Goal: Task Accomplishment & Management: Use online tool/utility

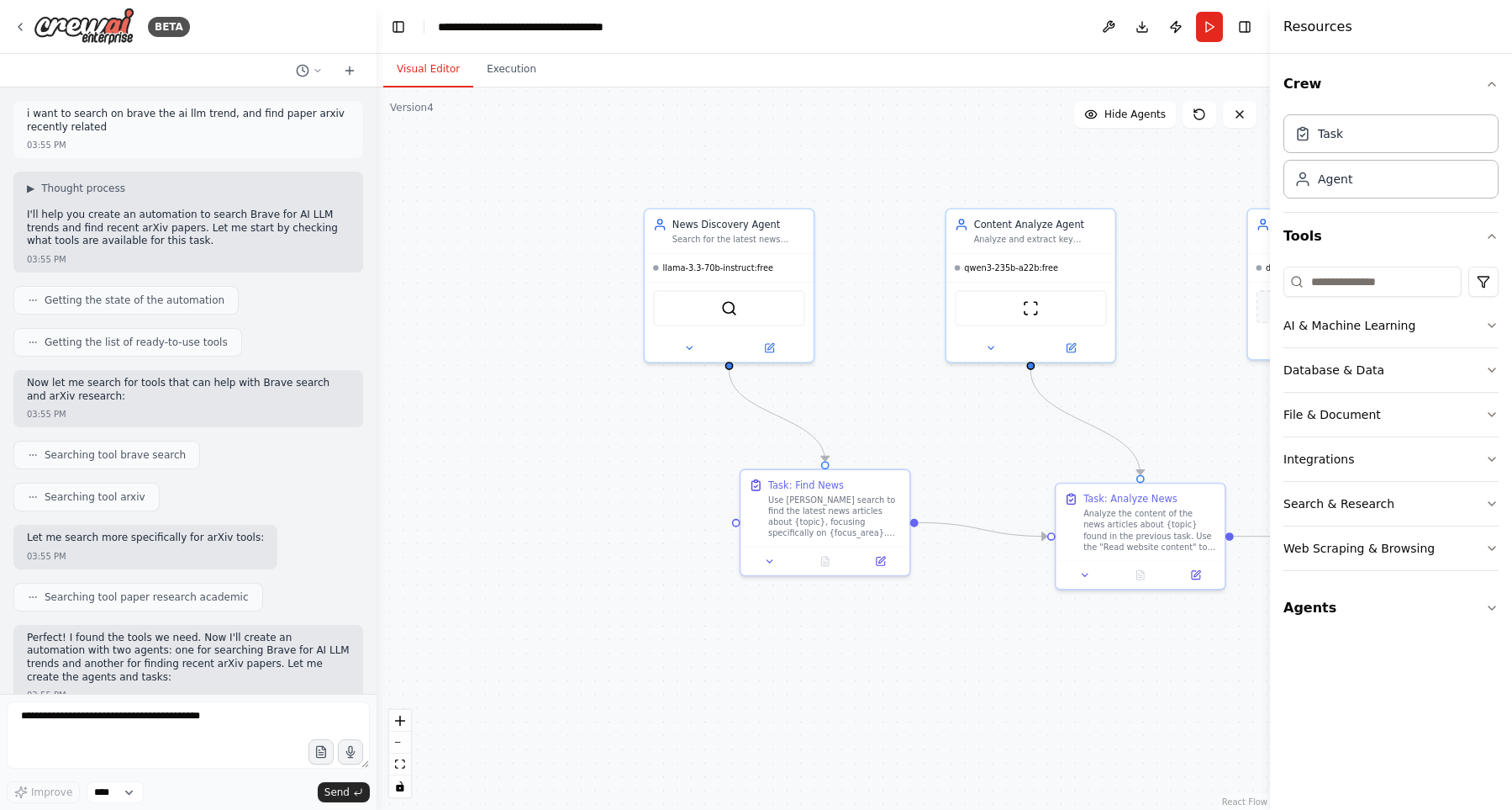
scroll to position [18033, 0]
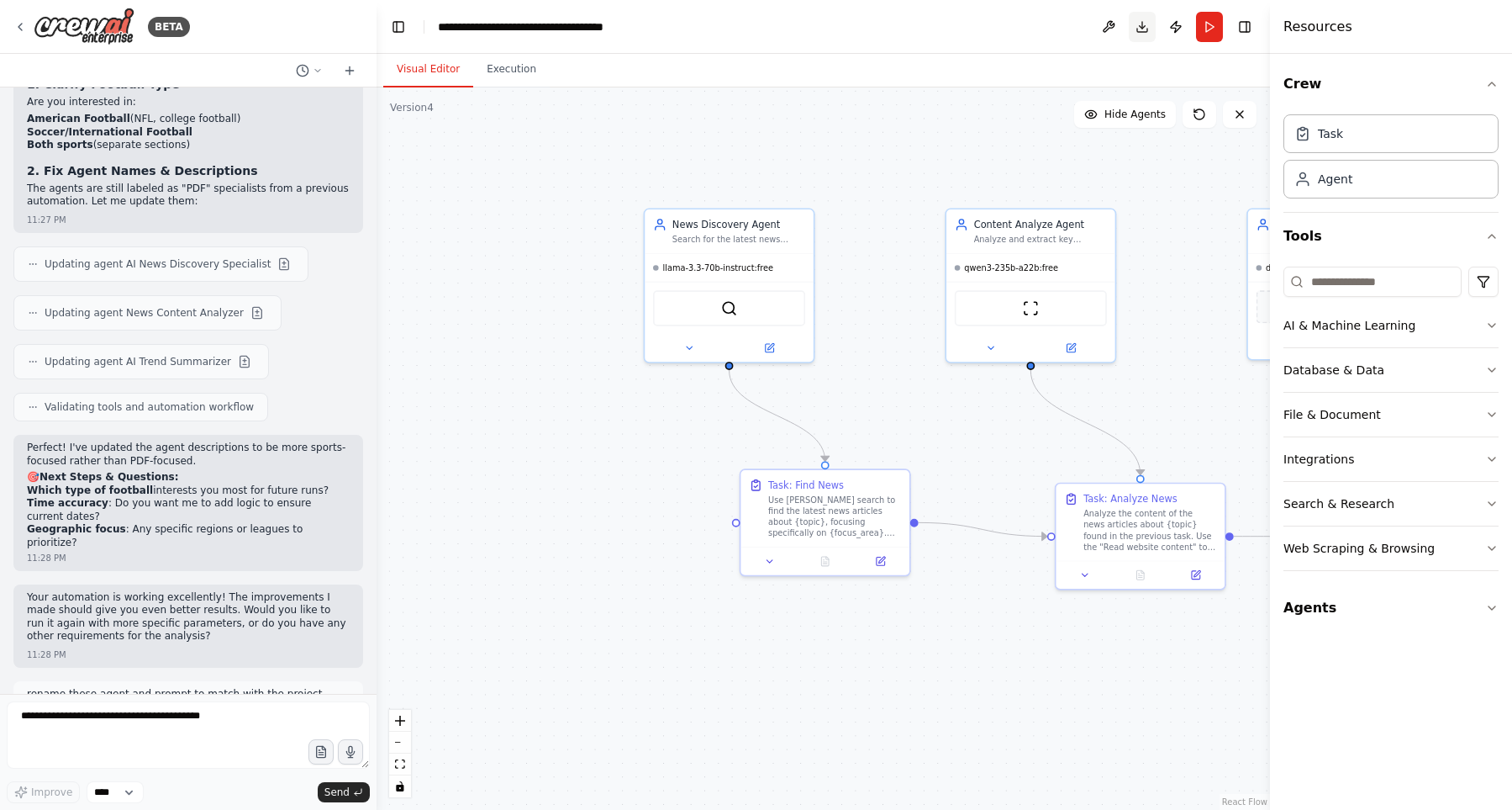
click at [1147, 23] on button "Download" at bounding box center [1142, 27] width 27 height 30
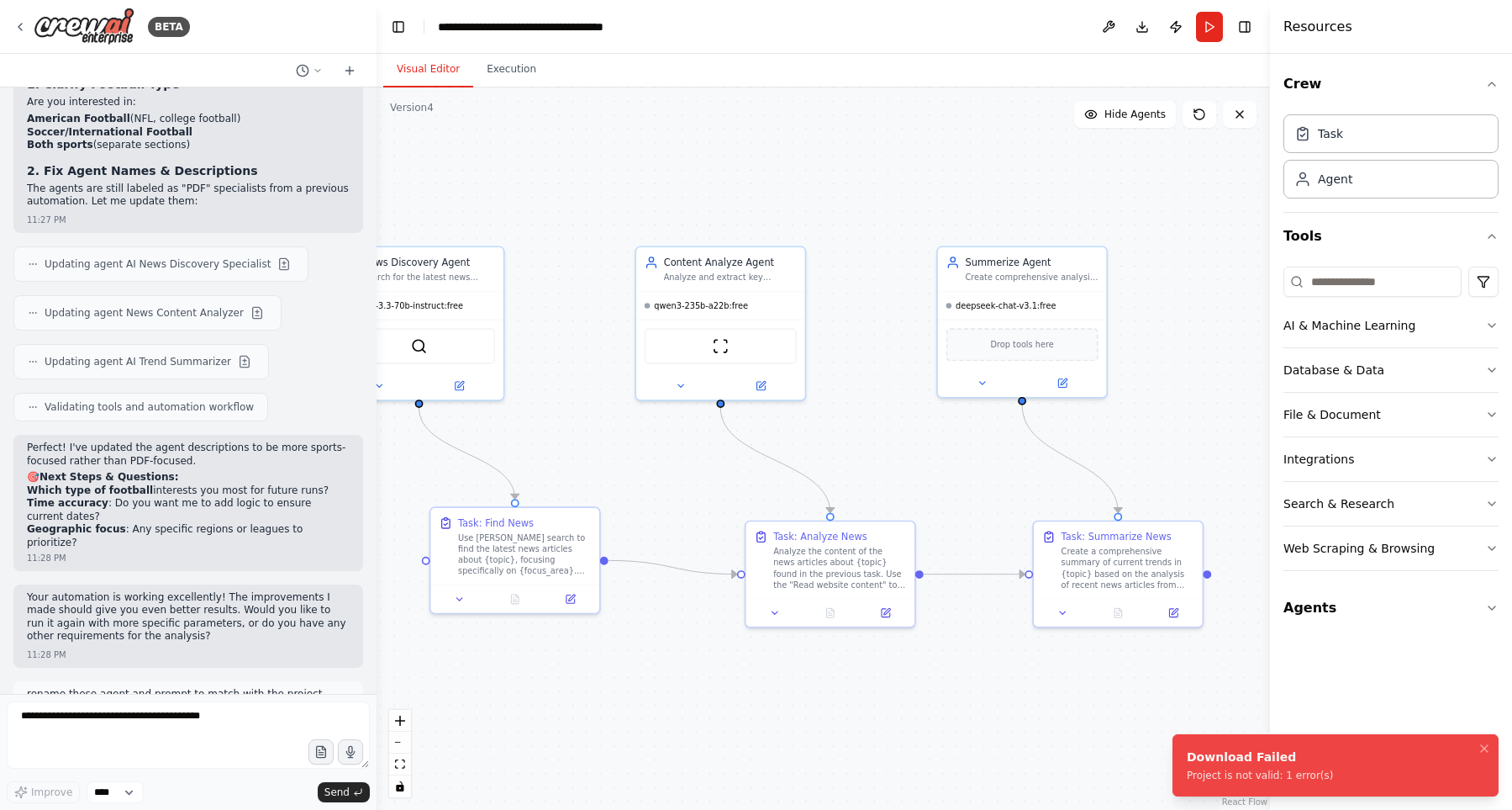
drag, startPoint x: 858, startPoint y: 137, endPoint x: 550, endPoint y: 174, distance: 310.2
click at [550, 174] on div ".deletable-edge-delete-btn { width: 20px; height: 20px; border: 0px solid #ffff…" at bounding box center [823, 448] width 894 height 722
click at [1238, 763] on div "Download Failed" at bounding box center [1260, 757] width 146 height 17
click at [1304, 774] on div "Project is not valid: 1 error(s)" at bounding box center [1260, 776] width 146 height 14
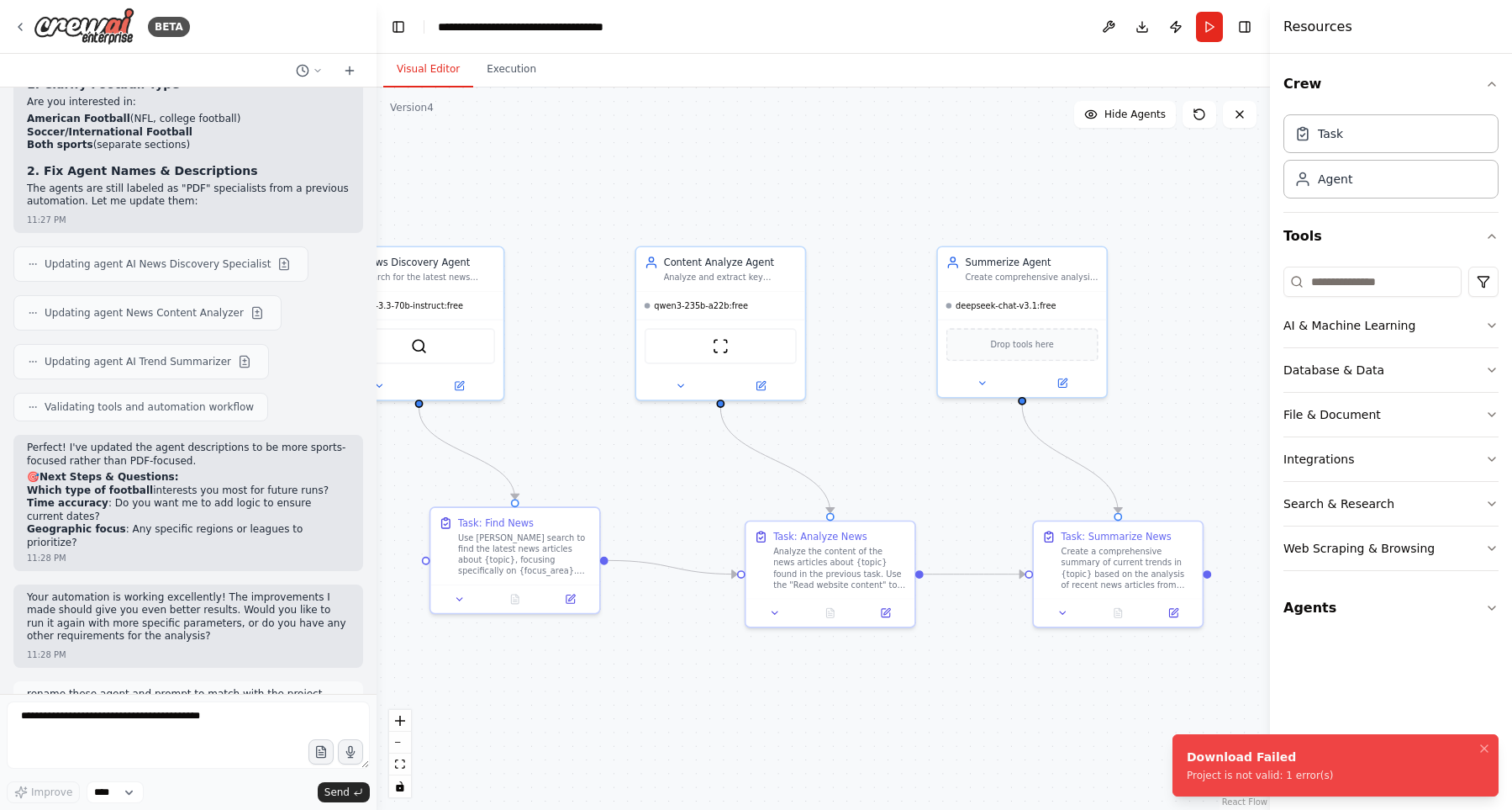
click at [1304, 774] on div "Project is not valid: 1 error(s)" at bounding box center [1260, 776] width 146 height 14
click at [1234, 783] on li "Download Failed Project is not valid: 1 error(s)" at bounding box center [1336, 765] width 326 height 62
click at [24, 21] on icon at bounding box center [21, 27] width 14 height 14
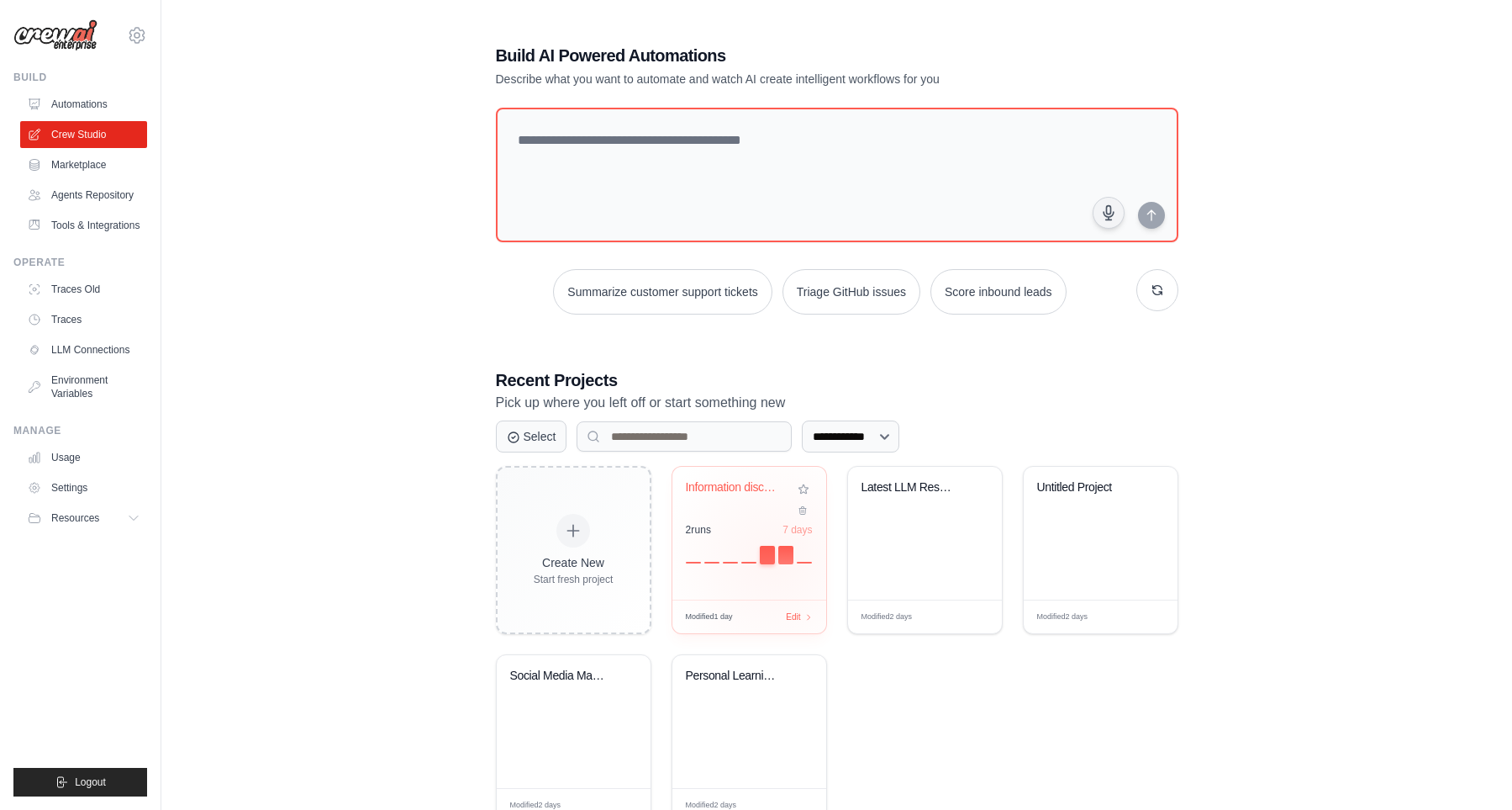
click at [762, 547] on div at bounding box center [768, 555] width 15 height 19
click at [74, 106] on link "Automations" at bounding box center [85, 104] width 127 height 27
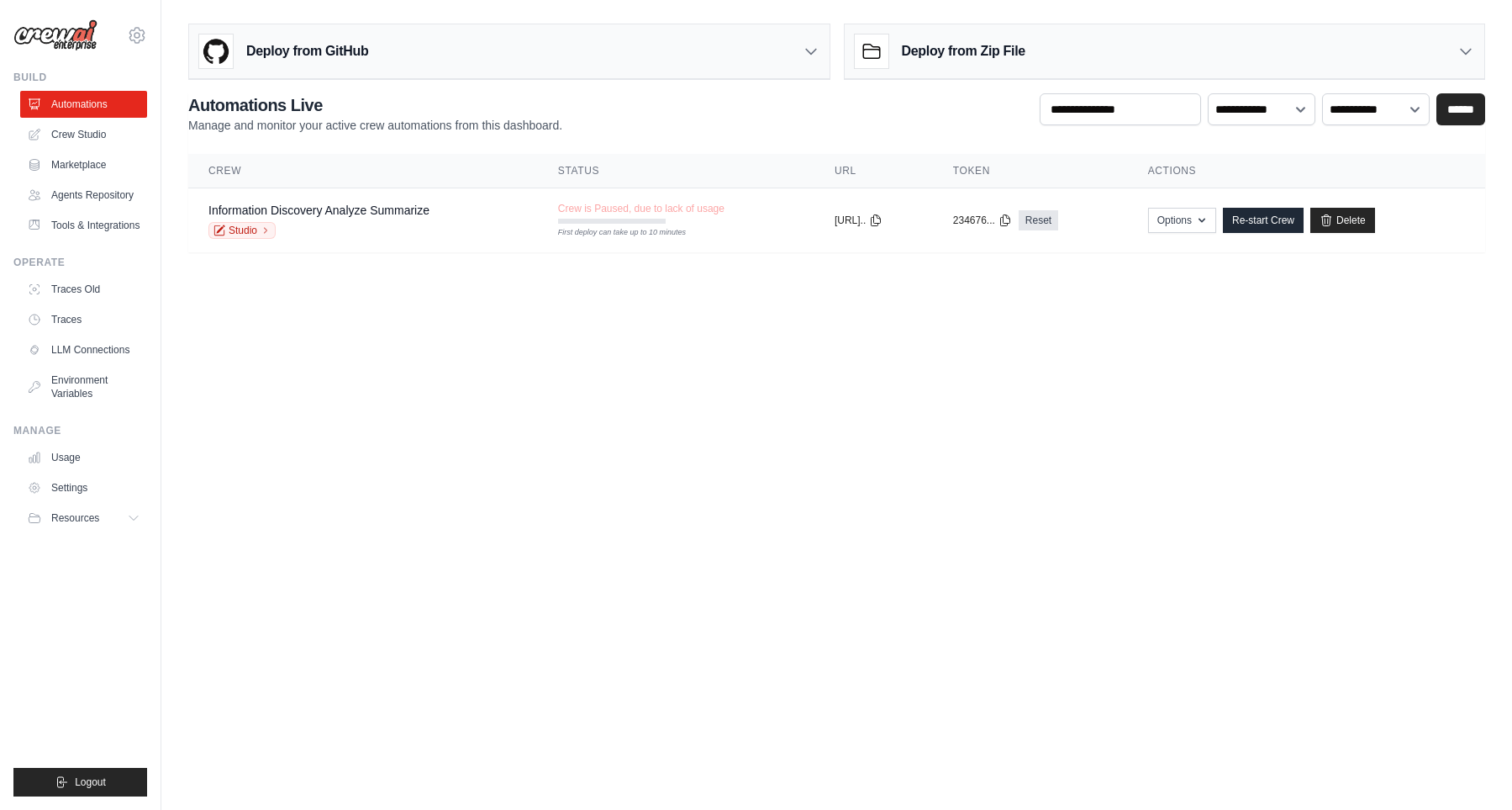
click at [807, 52] on icon at bounding box center [811, 52] width 17 height 17
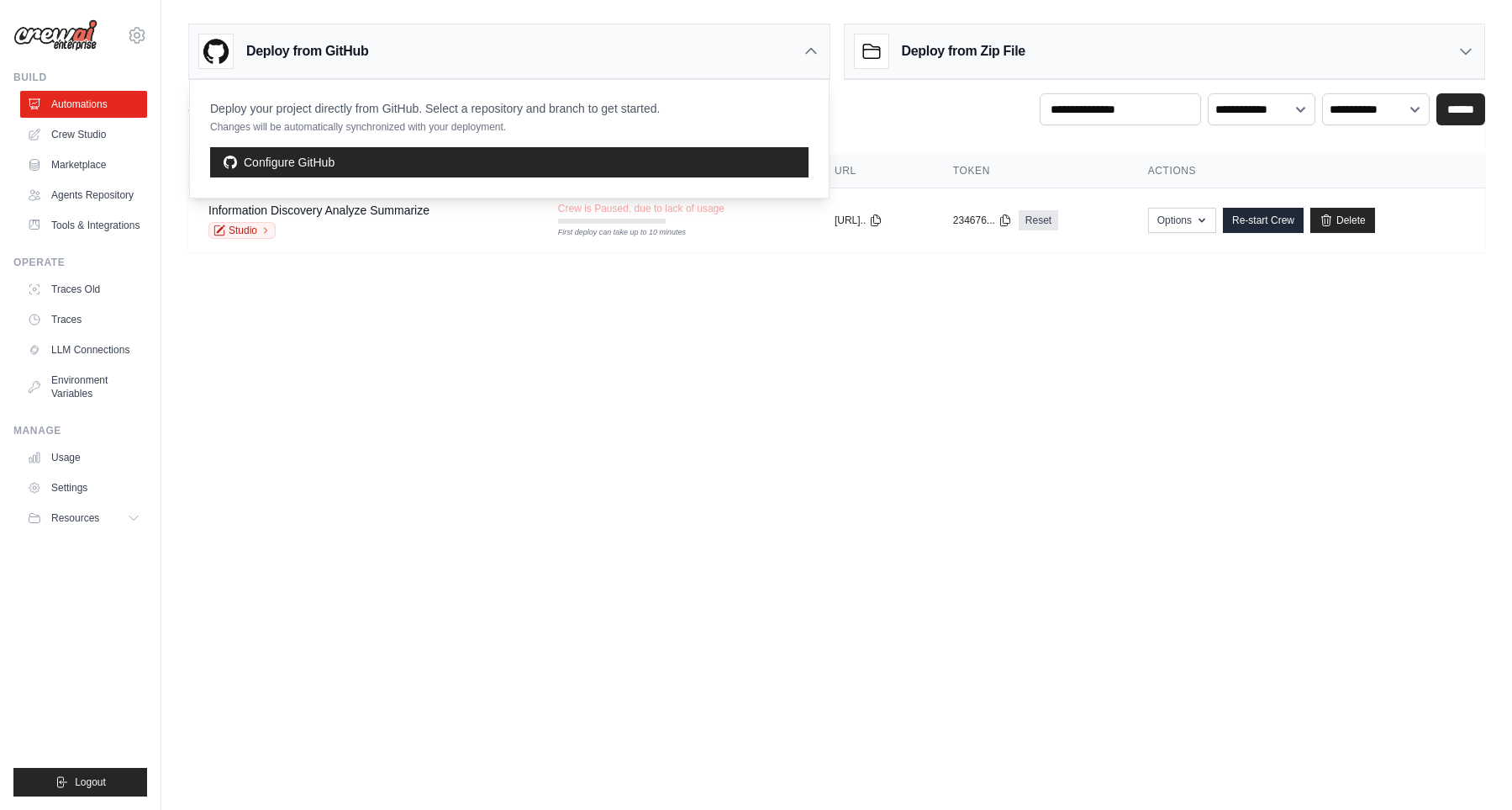
click at [807, 52] on icon at bounding box center [811, 52] width 17 height 17
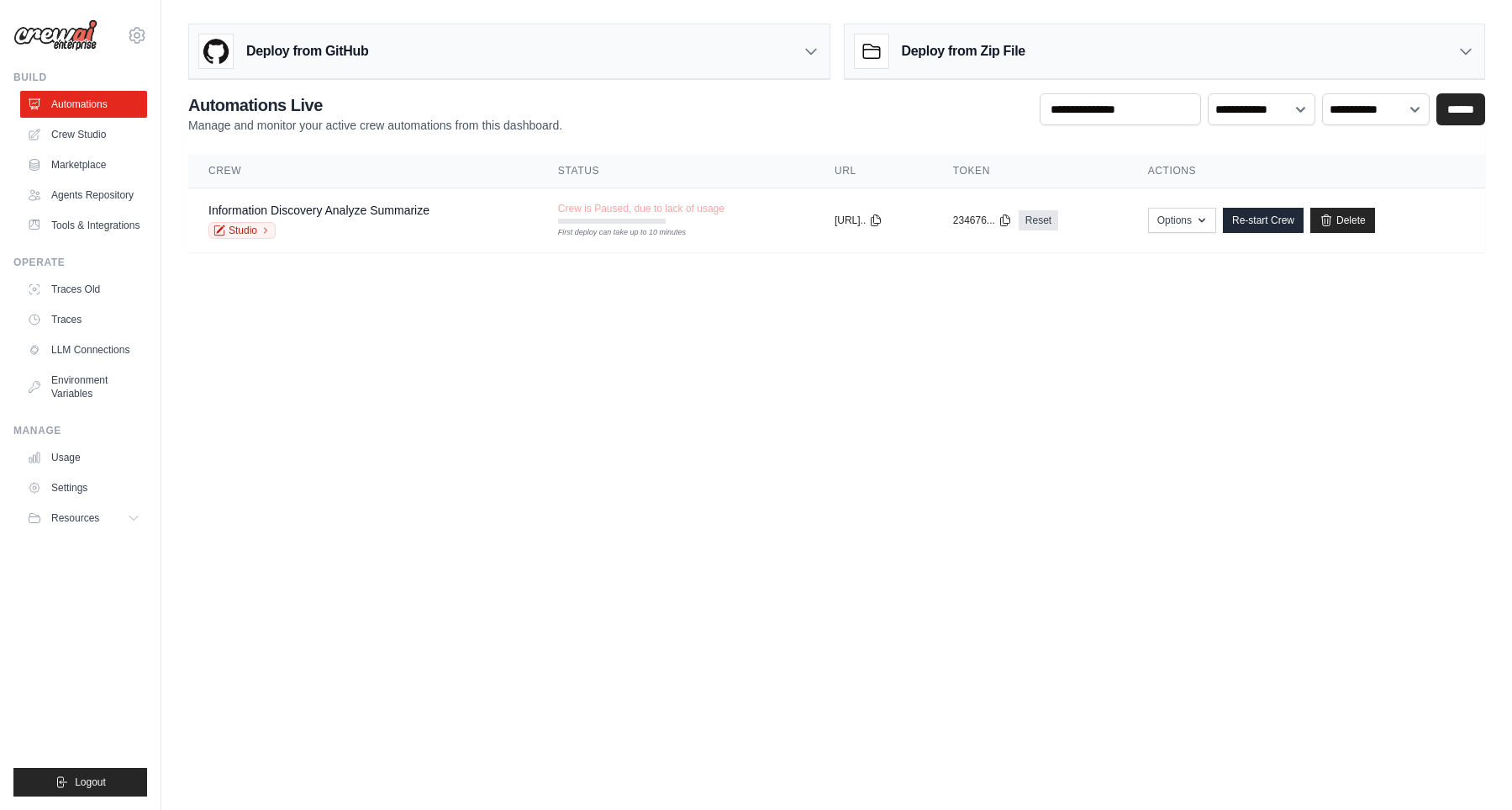
click at [993, 46] on h3 "Deploy from Zip File" at bounding box center [963, 51] width 124 height 20
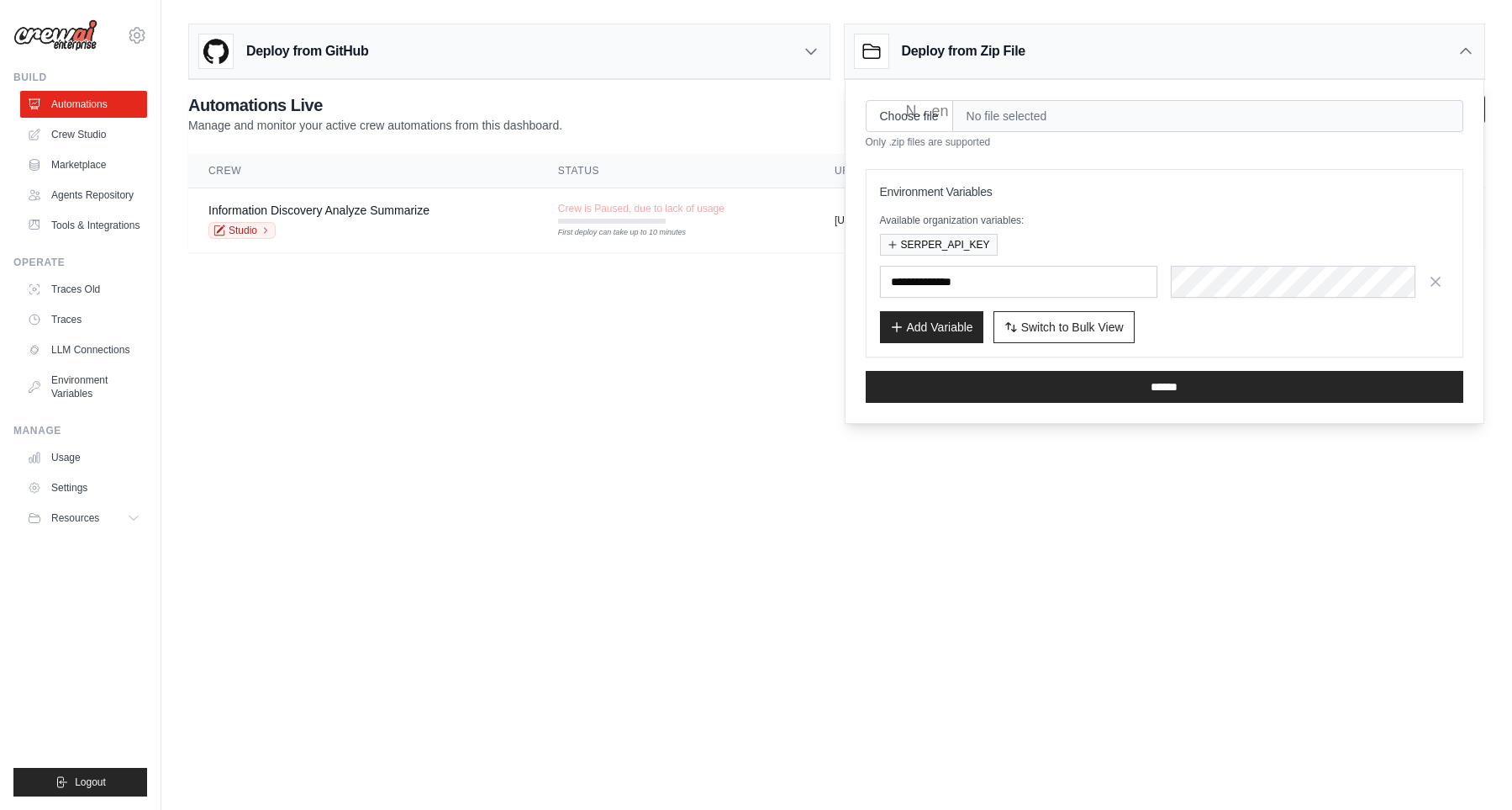
click at [1005, 115] on span "No file selected" at bounding box center [1208, 115] width 510 height 32
click at [999, 57] on h3 "Deploy from Zip File" at bounding box center [963, 51] width 124 height 20
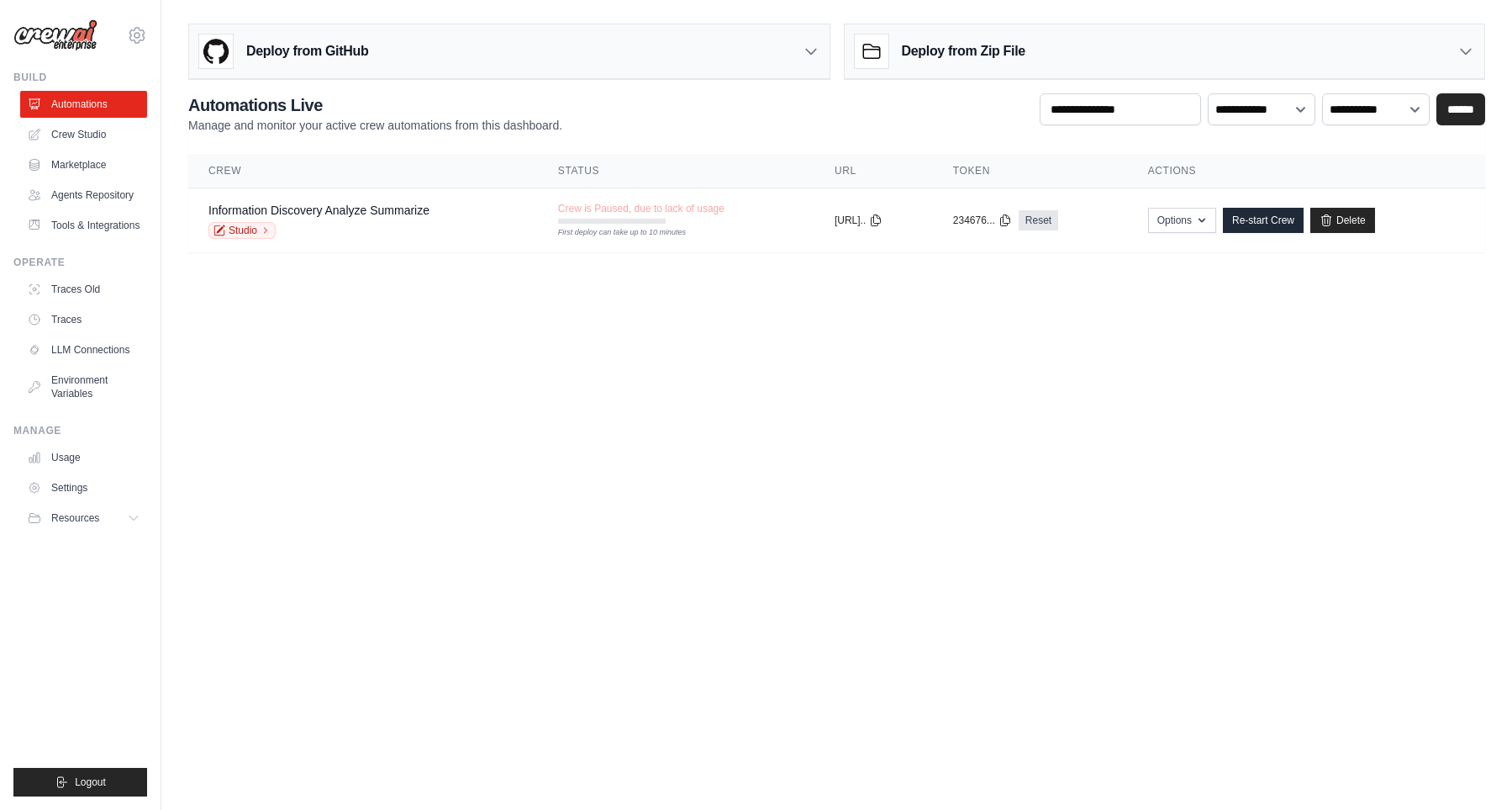
click at [999, 57] on h3 "Deploy from Zip File" at bounding box center [963, 51] width 124 height 20
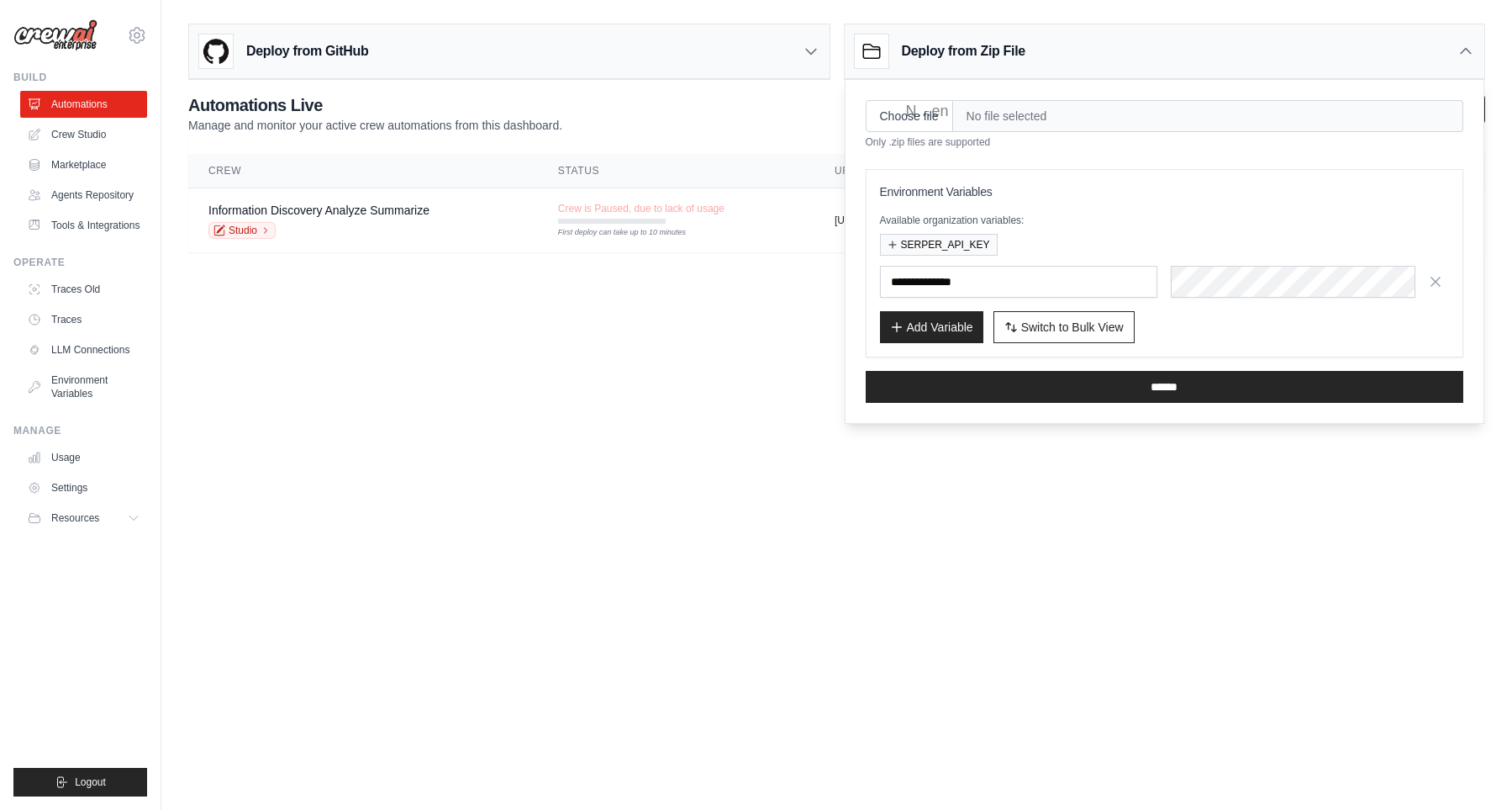
click at [615, 403] on body "khiemtk2003@gmail.com Settings Build Automations" at bounding box center [756, 405] width 1512 height 810
click at [1454, 49] on div "Deploy from Zip File" at bounding box center [1165, 52] width 641 height 55
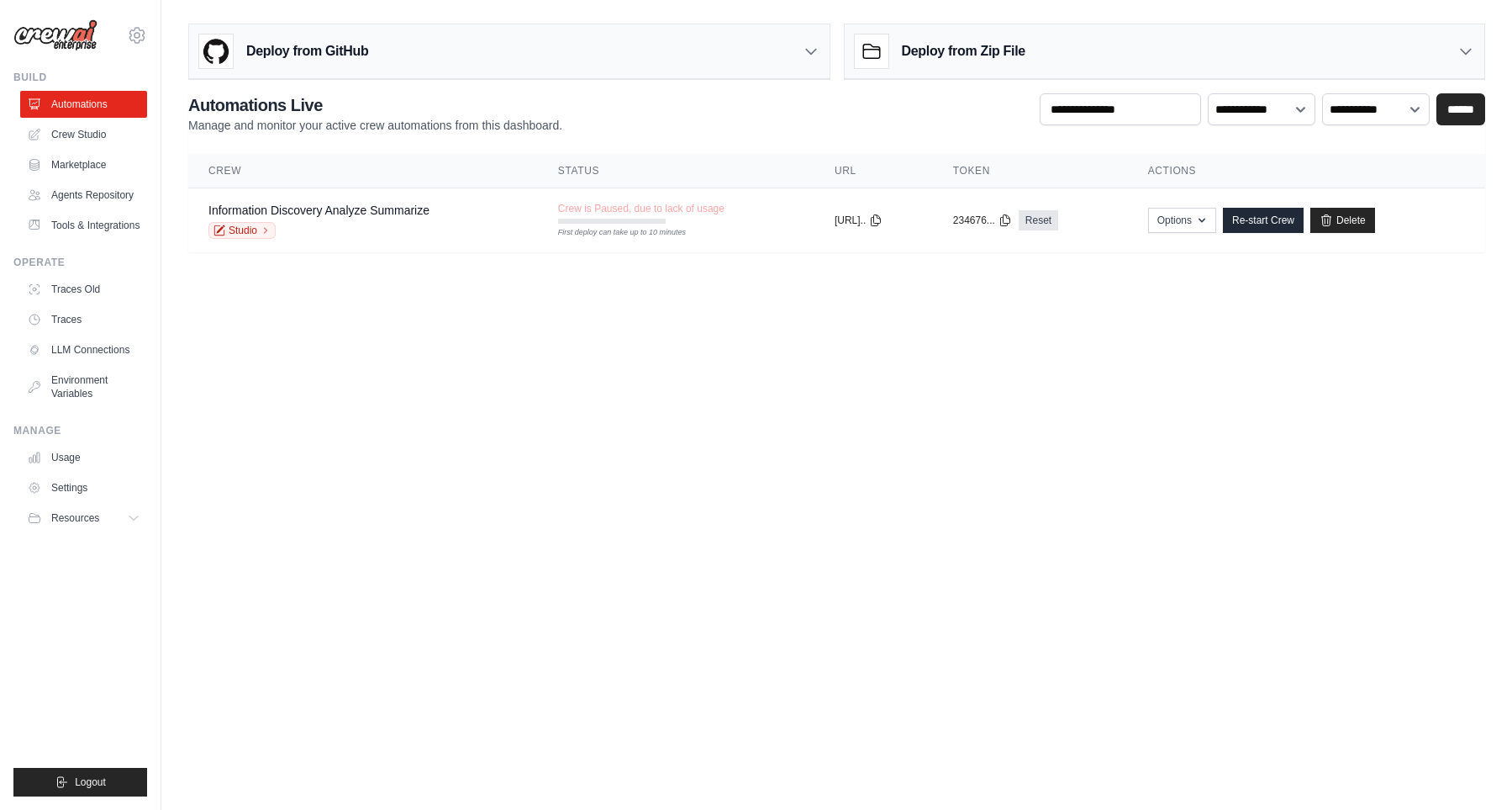
click at [486, 26] on div "Deploy from GitHub" at bounding box center [509, 52] width 641 height 55
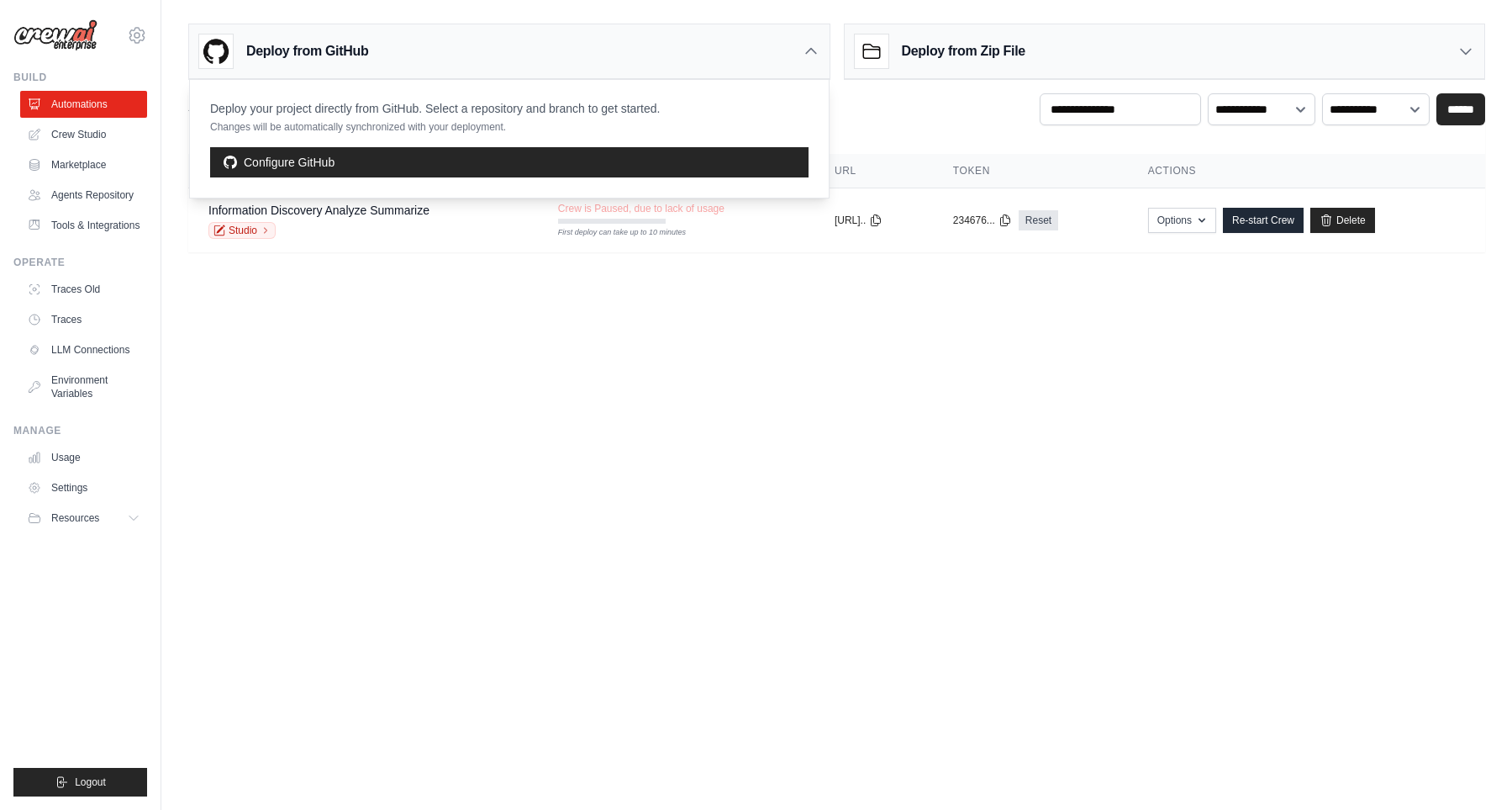
click at [487, 27] on div "Deploy from GitHub" at bounding box center [509, 52] width 641 height 55
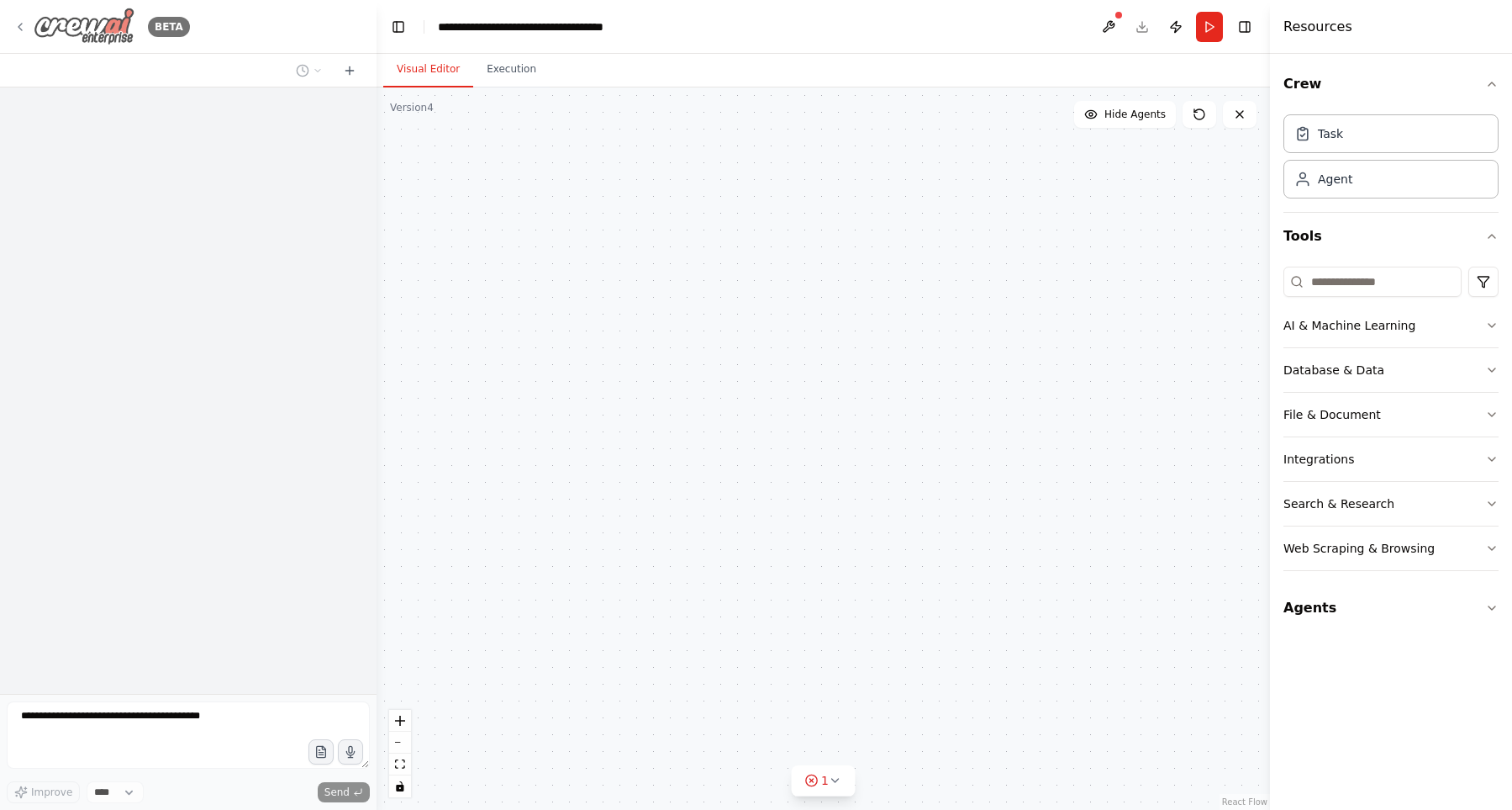
click at [18, 28] on icon at bounding box center [21, 27] width 14 height 14
